Goal: Navigation & Orientation: Find specific page/section

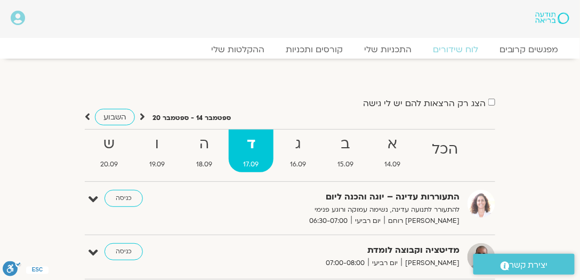
click at [20, 17] on icon at bounding box center [18, 18] width 14 height 15
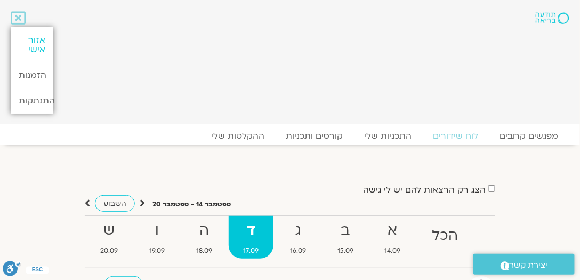
click at [40, 41] on link "אזור אישי" at bounding box center [32, 44] width 43 height 35
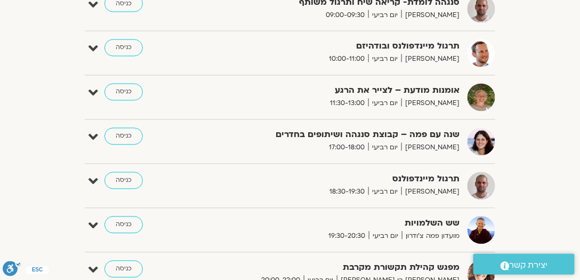
scroll to position [406, 0]
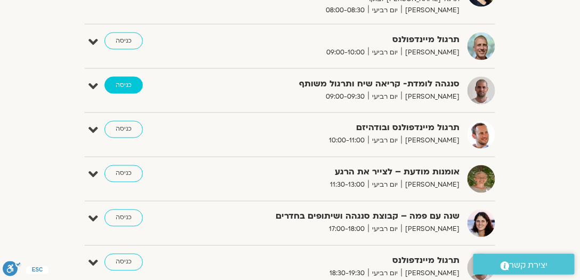
click at [118, 82] on link "כניסה" at bounding box center [123, 85] width 38 height 17
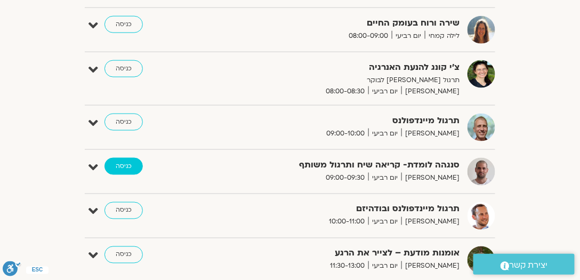
click at [128, 160] on link "כניסה" at bounding box center [123, 166] width 38 height 17
